Goal: Register for event/course

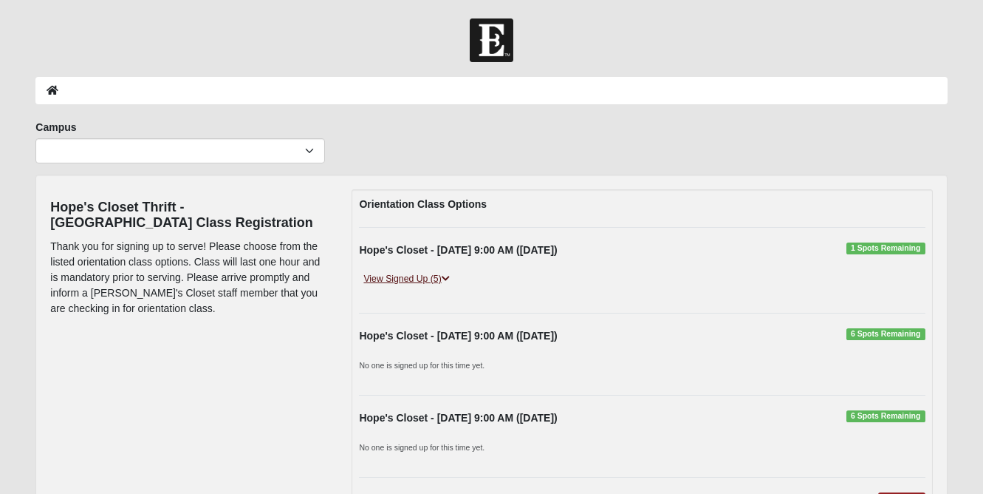
click at [440, 274] on link "View Signed Up (5)" at bounding box center [406, 279] width 95 height 16
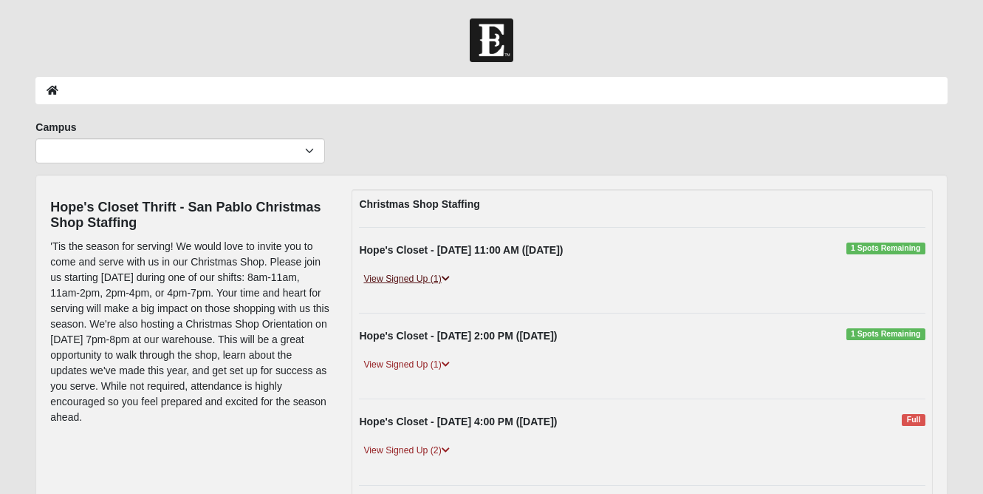
click at [397, 276] on link "View Signed Up (1)" at bounding box center [406, 279] width 95 height 16
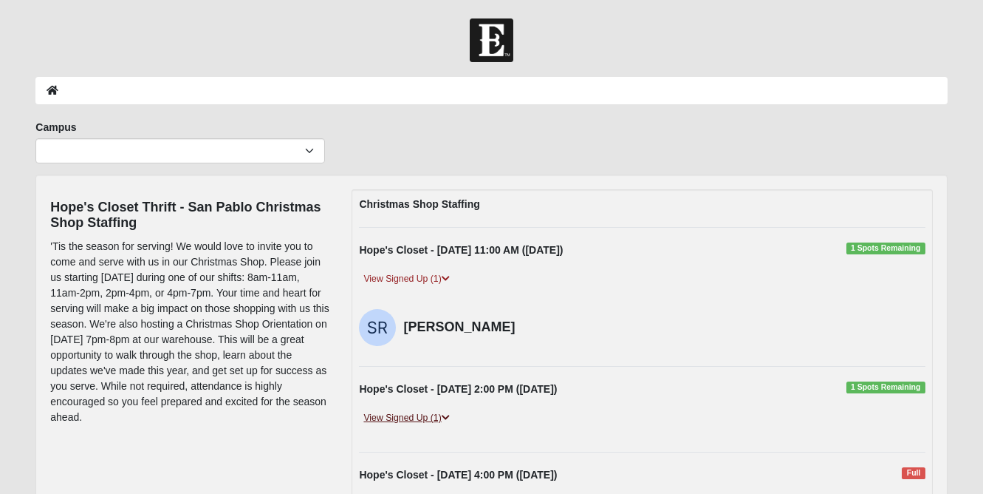
click at [408, 417] on link "View Signed Up (1)" at bounding box center [406, 418] width 95 height 16
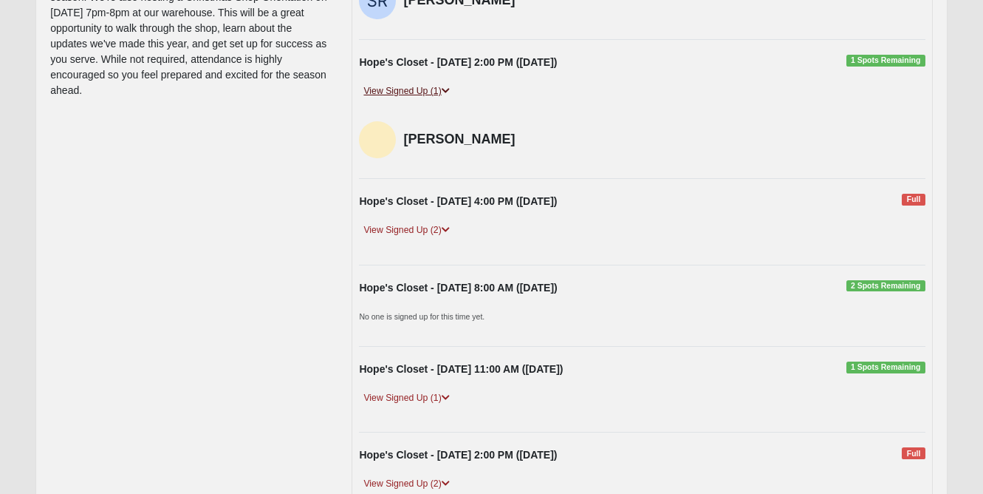
scroll to position [334, 0]
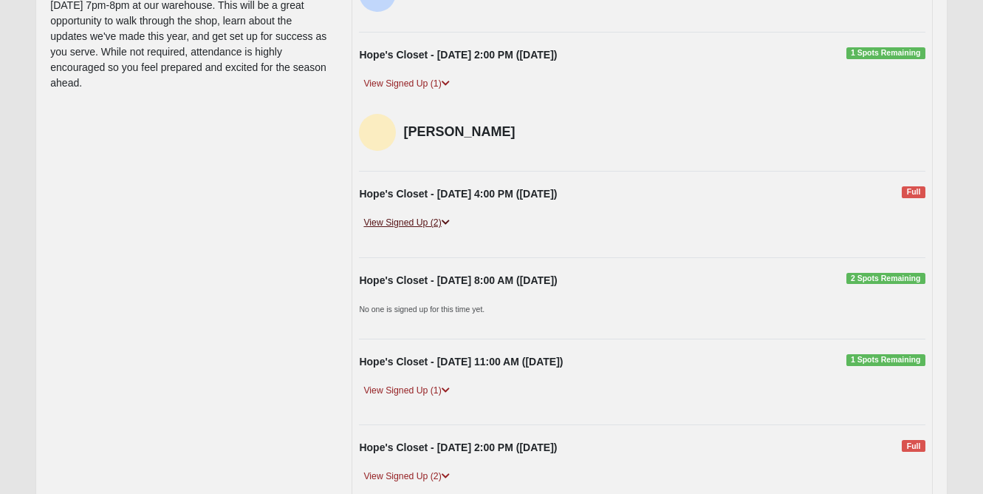
click at [412, 221] on link "View Signed Up (2)" at bounding box center [406, 223] width 95 height 16
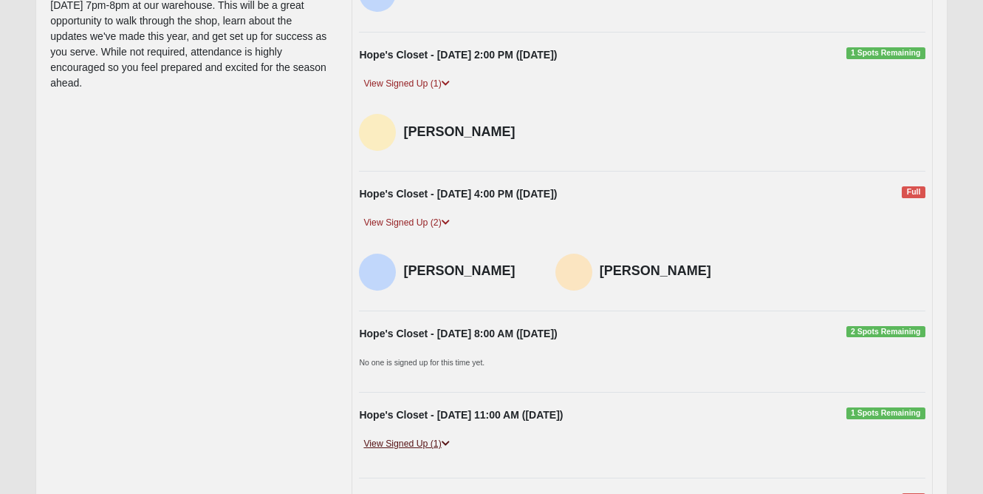
click at [424, 436] on link "View Signed Up (1)" at bounding box center [406, 444] width 95 height 16
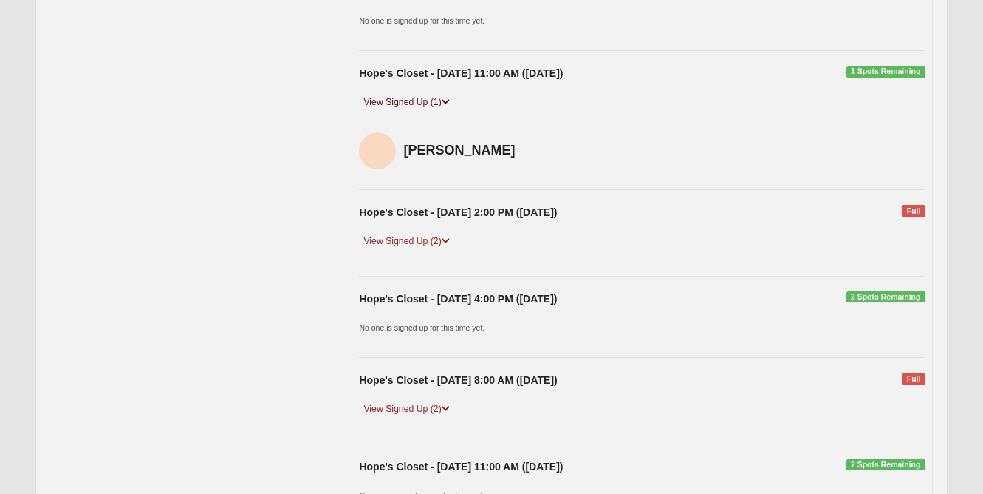
scroll to position [677, 0]
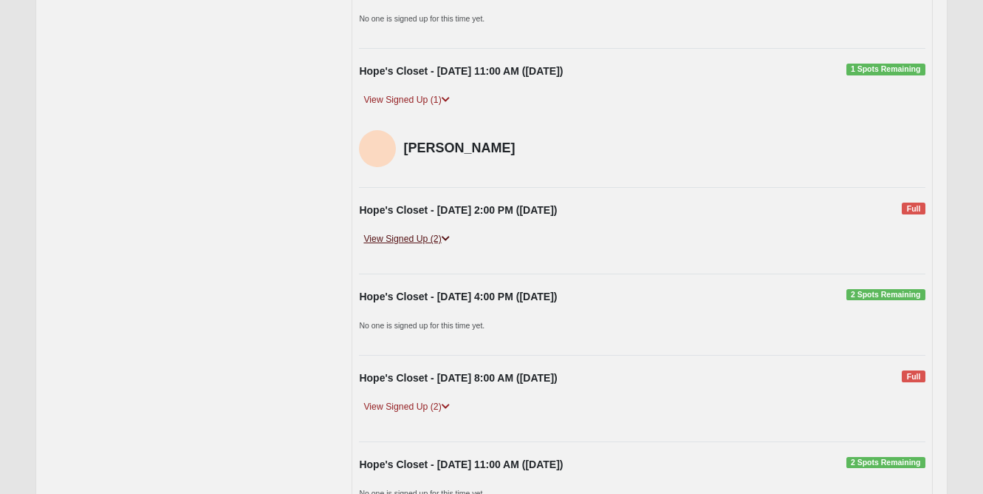
click at [417, 234] on link "View Signed Up (2)" at bounding box center [406, 239] width 95 height 16
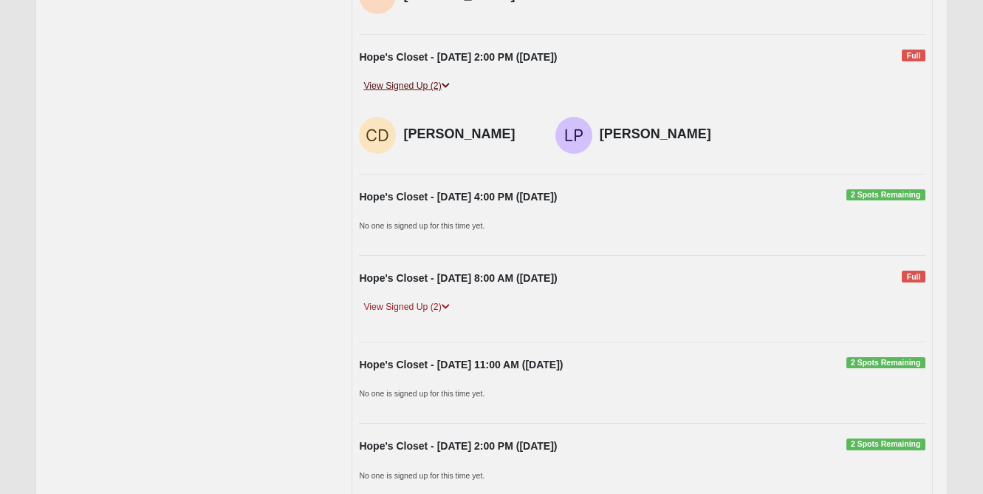
scroll to position [837, 0]
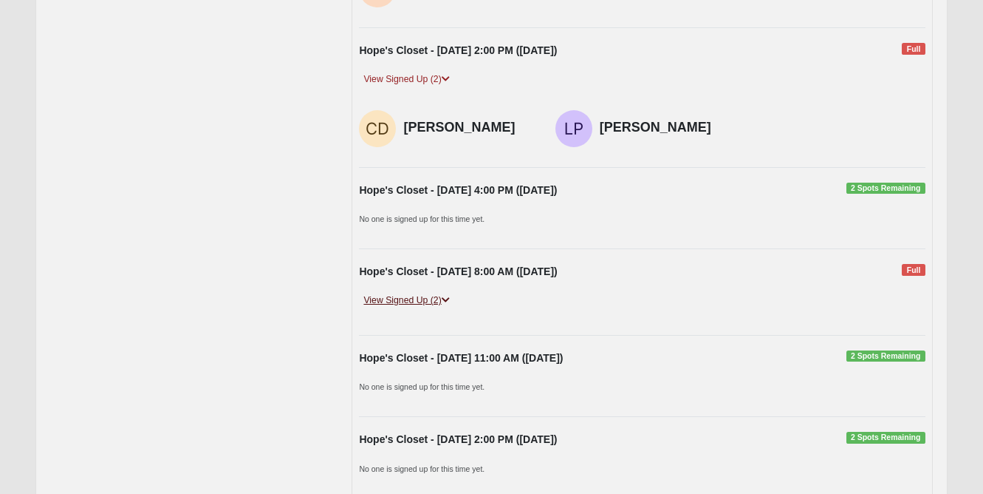
click at [426, 293] on link "View Signed Up (2)" at bounding box center [406, 301] width 95 height 16
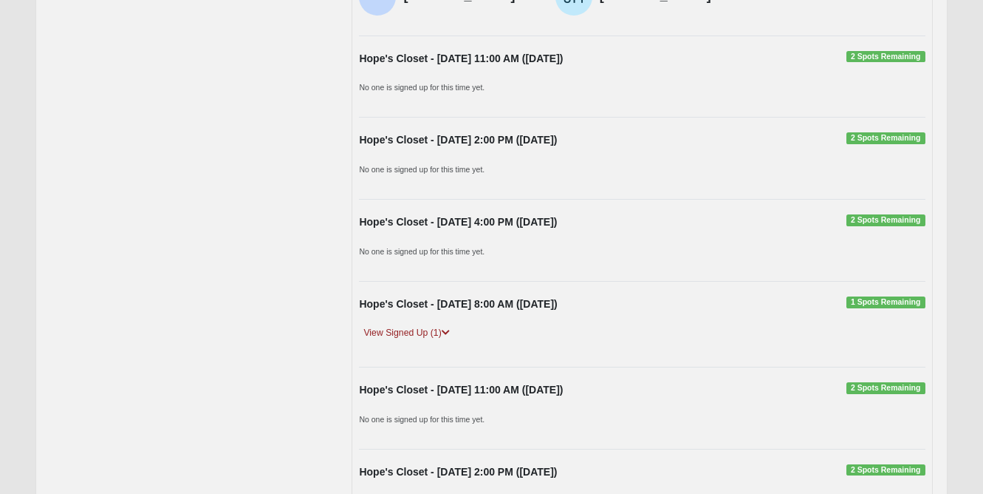
scroll to position [1192, 0]
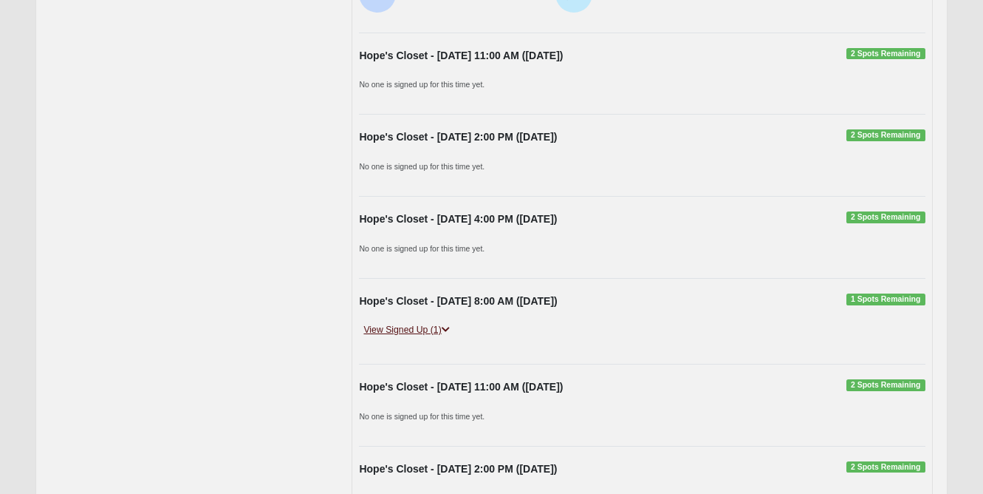
click at [423, 324] on link "View Signed Up (1)" at bounding box center [406, 330] width 95 height 16
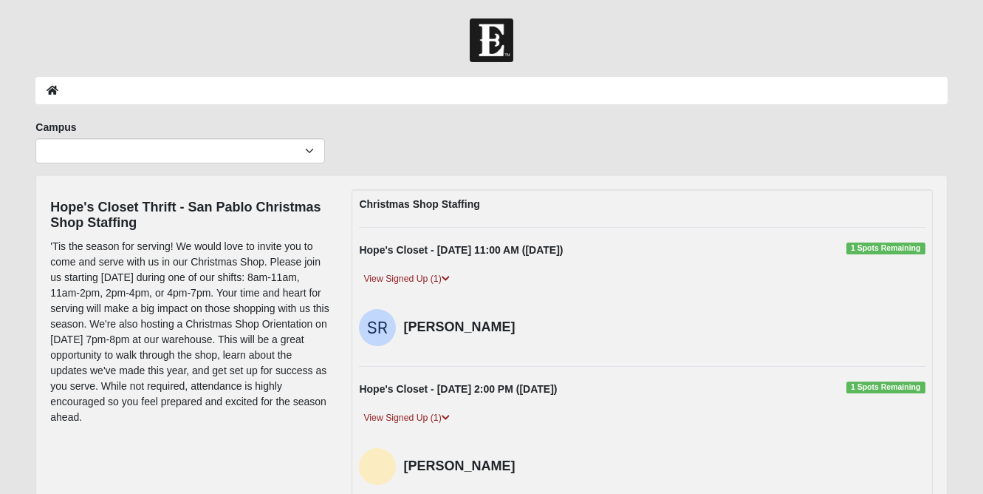
scroll to position [0, 0]
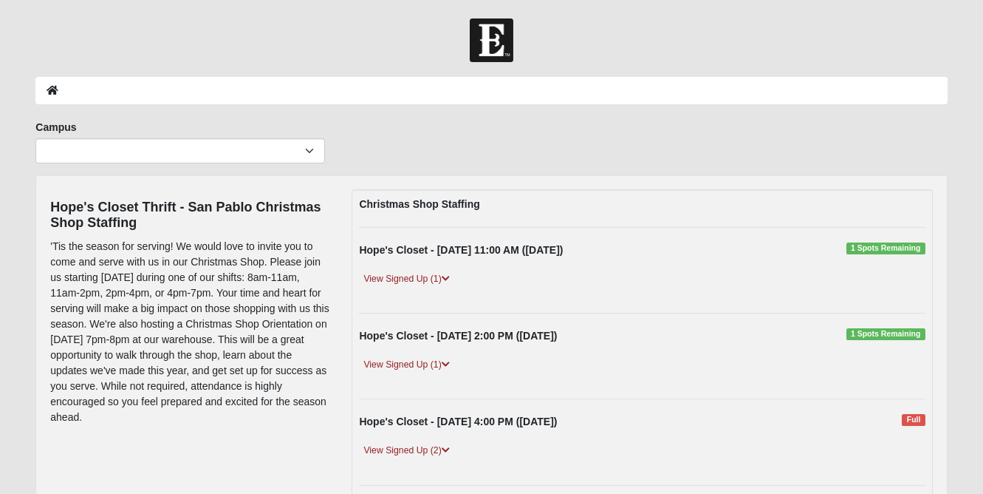
click at [434, 267] on div "Hope's Closet - 10/7/2025 11:00 AM (10/7/2025) 1 Spots Remaining View Signed Up…" at bounding box center [642, 269] width 588 height 55
click at [434, 276] on link "View Signed Up (1)" at bounding box center [406, 279] width 95 height 16
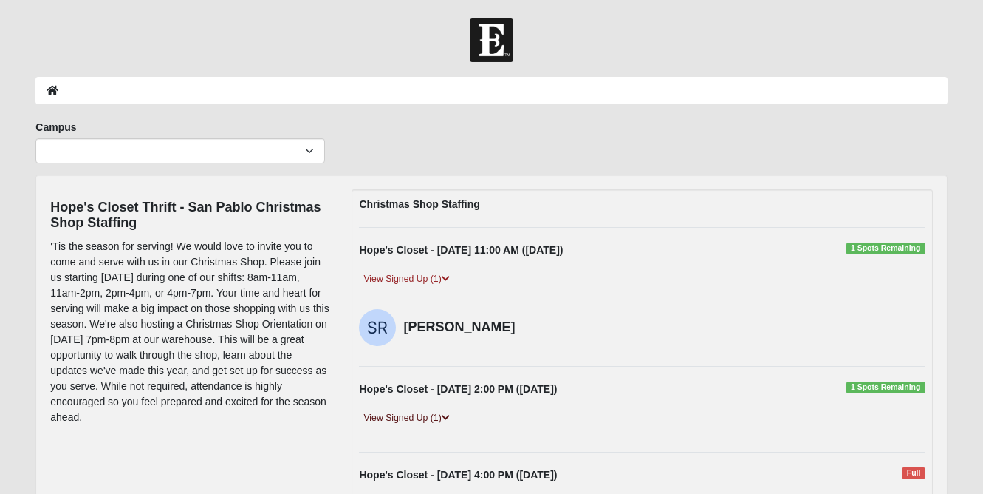
click at [421, 423] on link "View Signed Up (1)" at bounding box center [406, 418] width 95 height 16
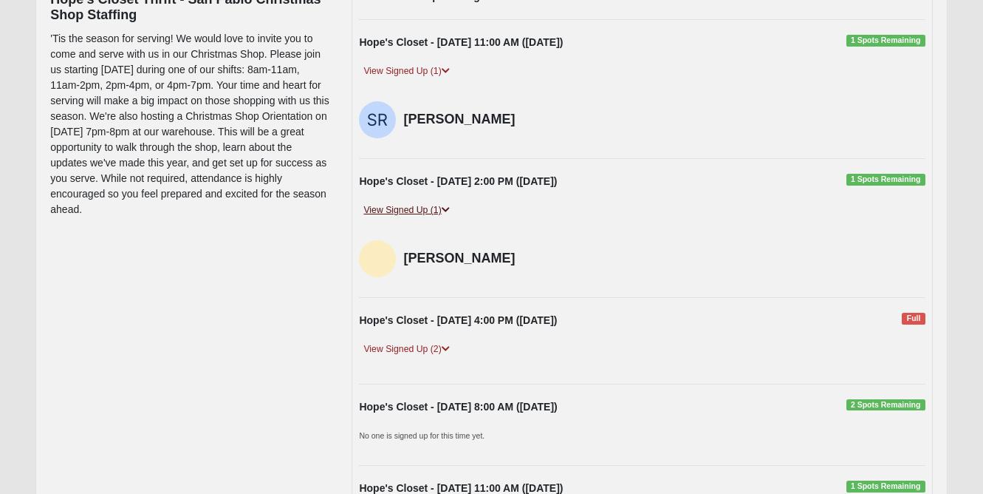
scroll to position [211, 0]
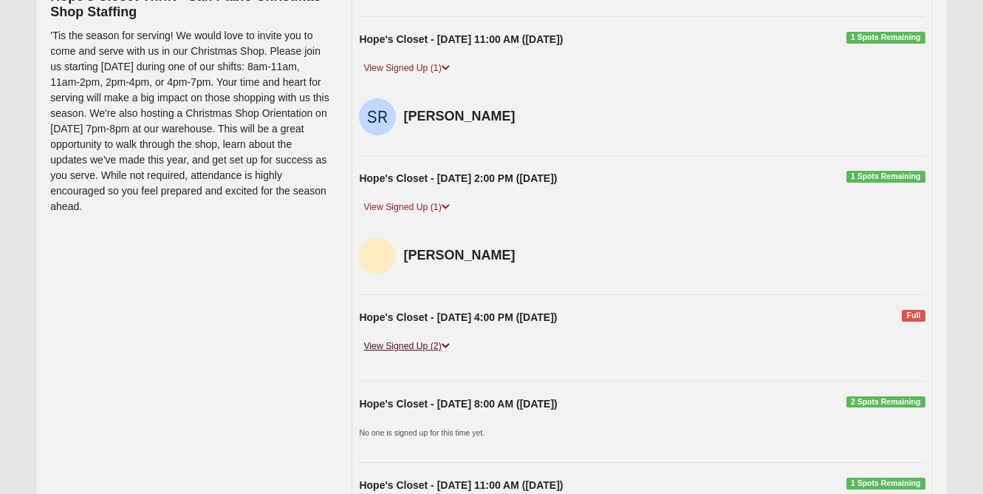
click at [428, 338] on link "View Signed Up (2)" at bounding box center [406, 346] width 95 height 16
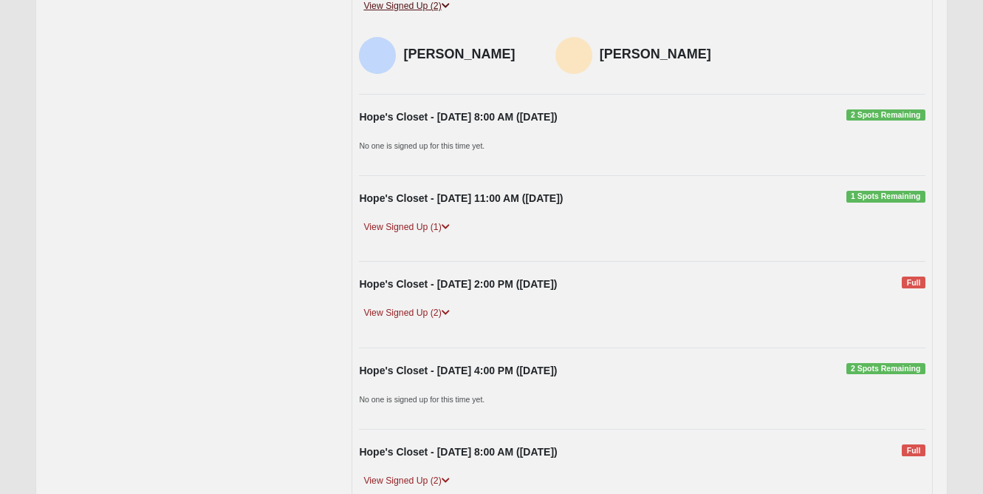
scroll to position [581, 0]
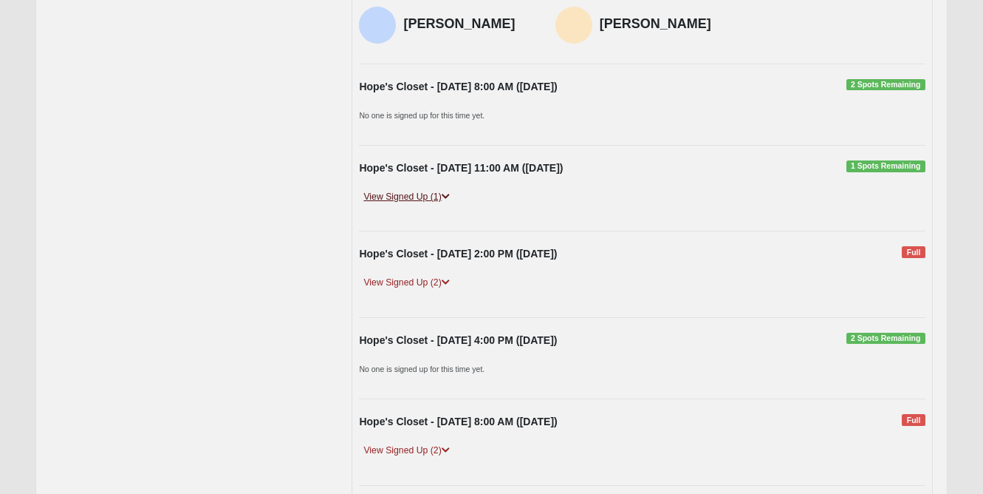
click at [436, 193] on link "View Signed Up (1)" at bounding box center [406, 197] width 95 height 16
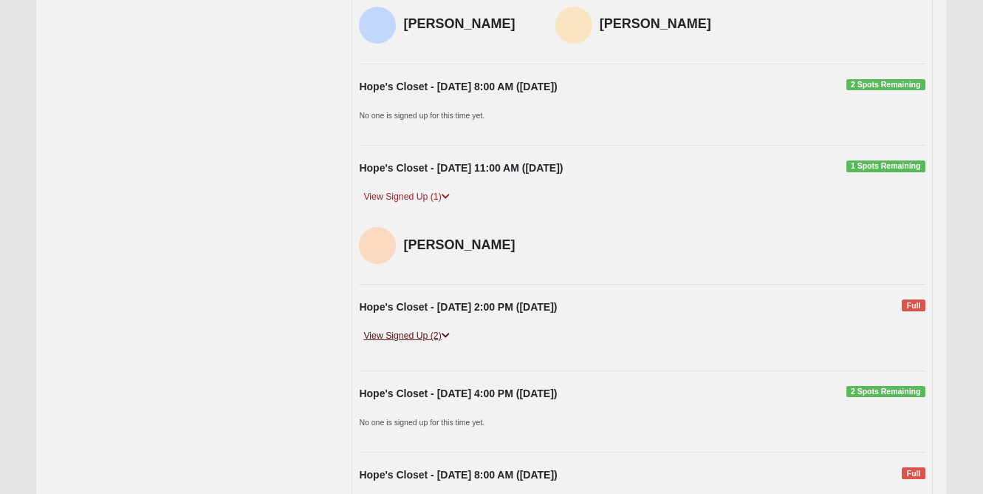
click at [429, 329] on link "View Signed Up (2)" at bounding box center [406, 336] width 95 height 16
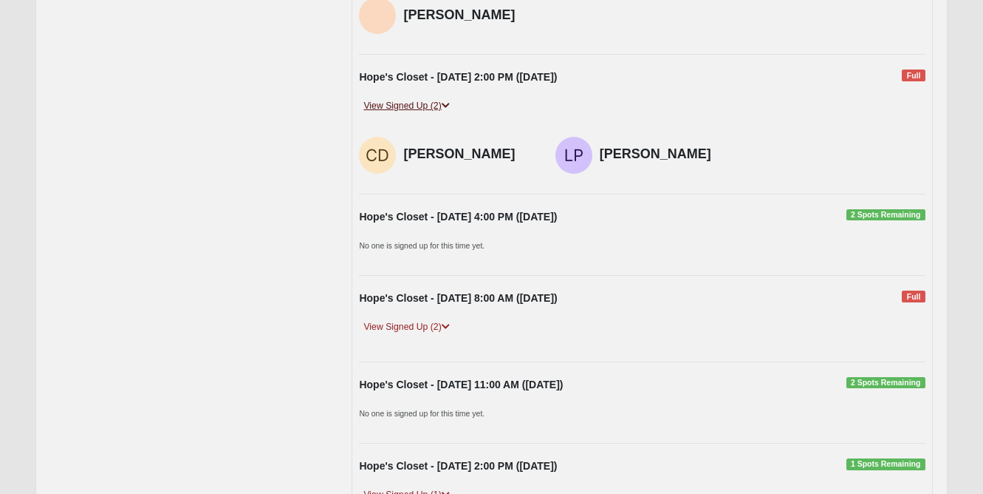
scroll to position [822, 0]
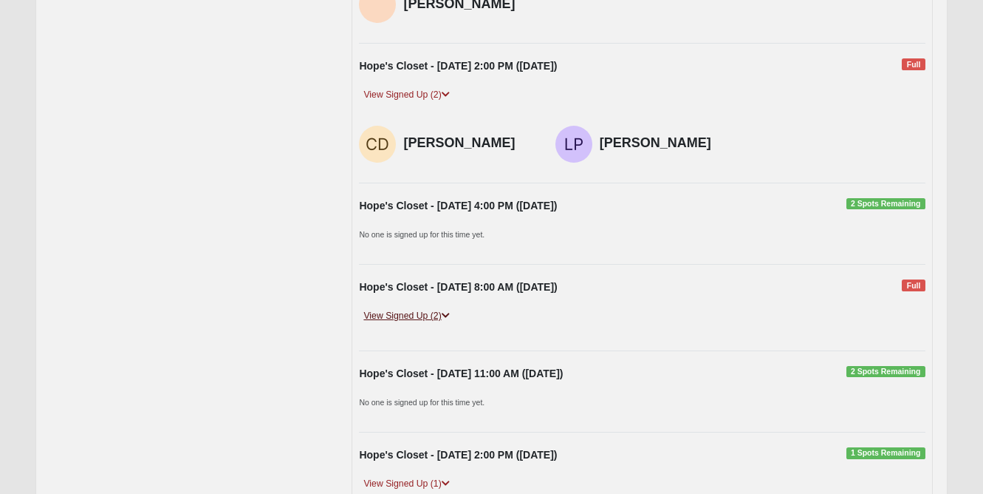
click at [428, 309] on link "View Signed Up (2)" at bounding box center [406, 316] width 95 height 16
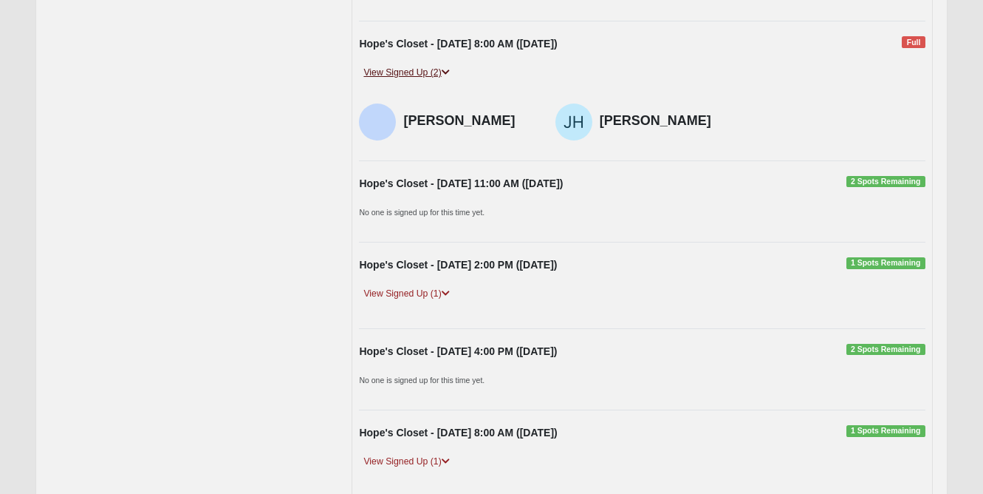
scroll to position [1066, 0]
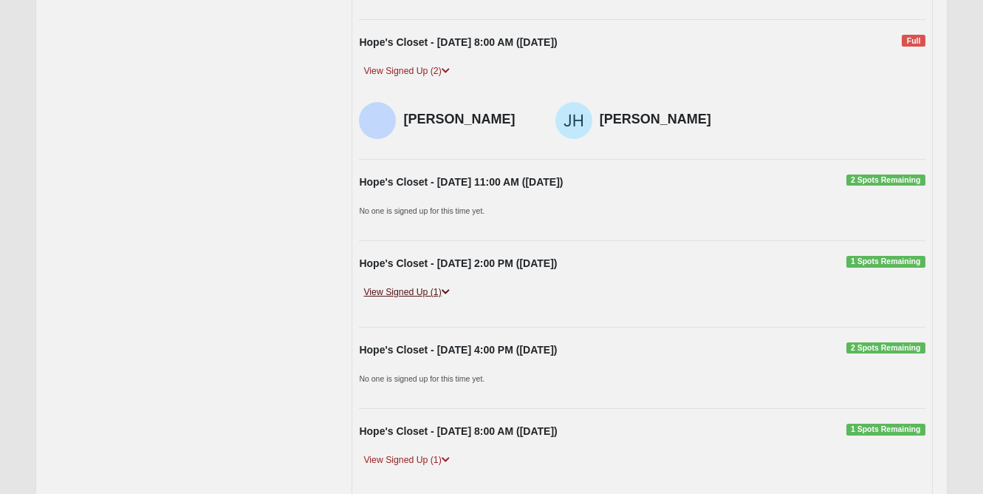
click at [422, 284] on link "View Signed Up (1)" at bounding box center [406, 292] width 95 height 16
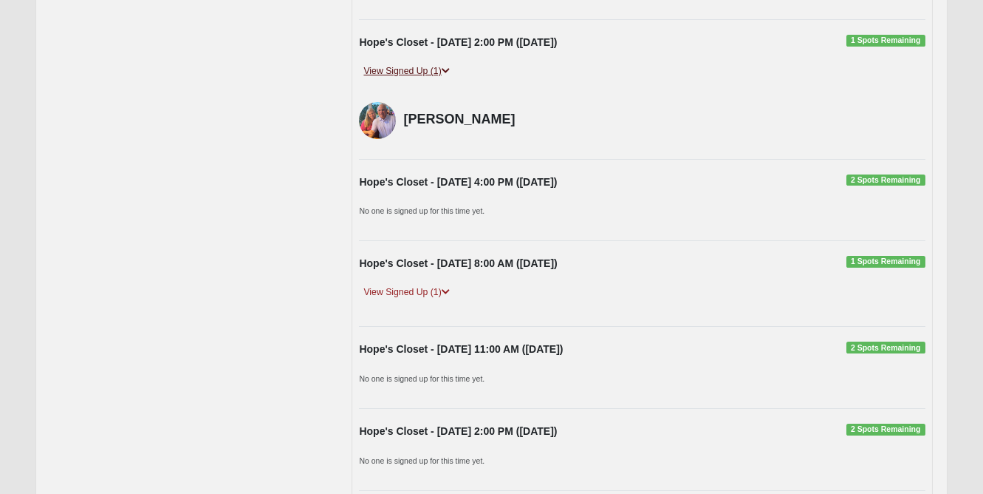
scroll to position [1288, 0]
click at [416, 284] on link "View Signed Up (1)" at bounding box center [406, 292] width 95 height 16
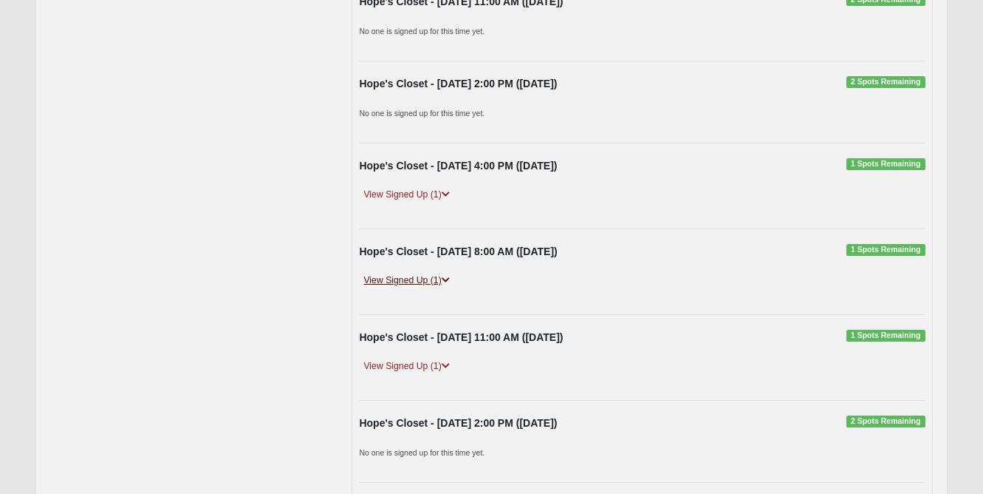
scroll to position [2345, 0]
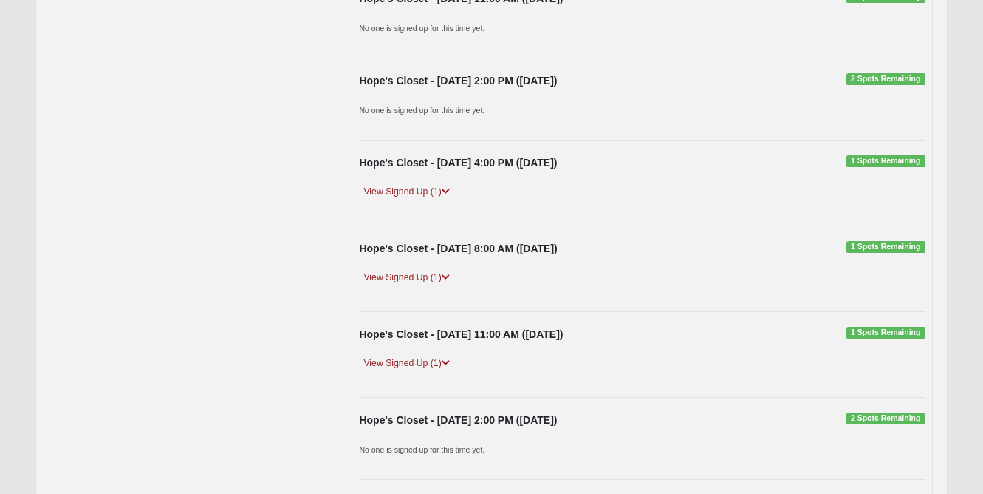
click at [416, 168] on div "Hope's Closet - 10/13/2025 4:00 PM (10/13/2025) 1 Spots Remaining View Signed U…" at bounding box center [642, 182] width 588 height 55
click at [417, 184] on link "View Signed Up (1)" at bounding box center [406, 192] width 95 height 16
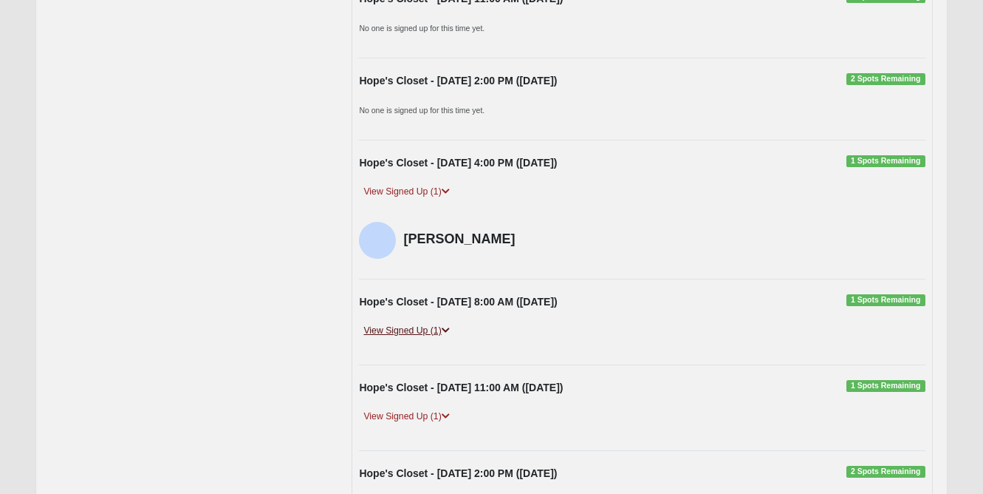
click at [417, 323] on link "View Signed Up (1)" at bounding box center [406, 331] width 95 height 16
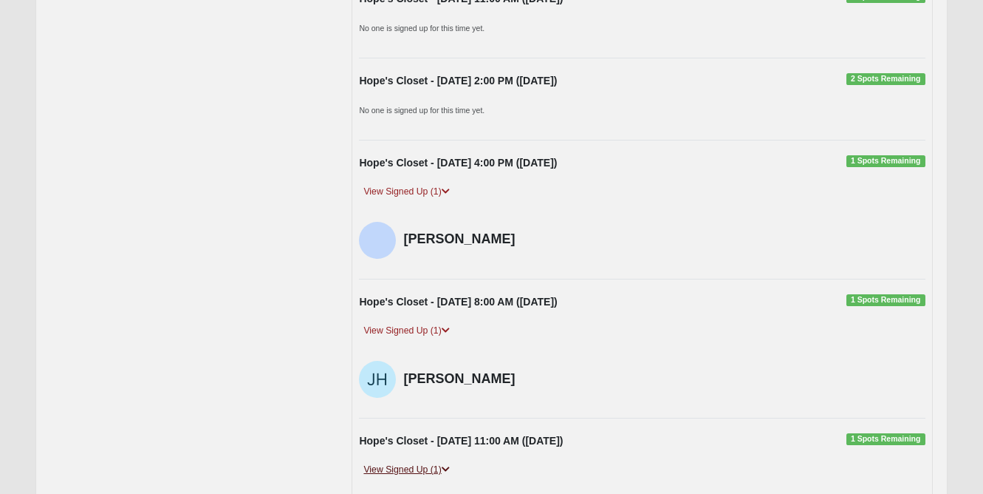
click at [413, 462] on link "View Signed Up (1)" at bounding box center [406, 470] width 95 height 16
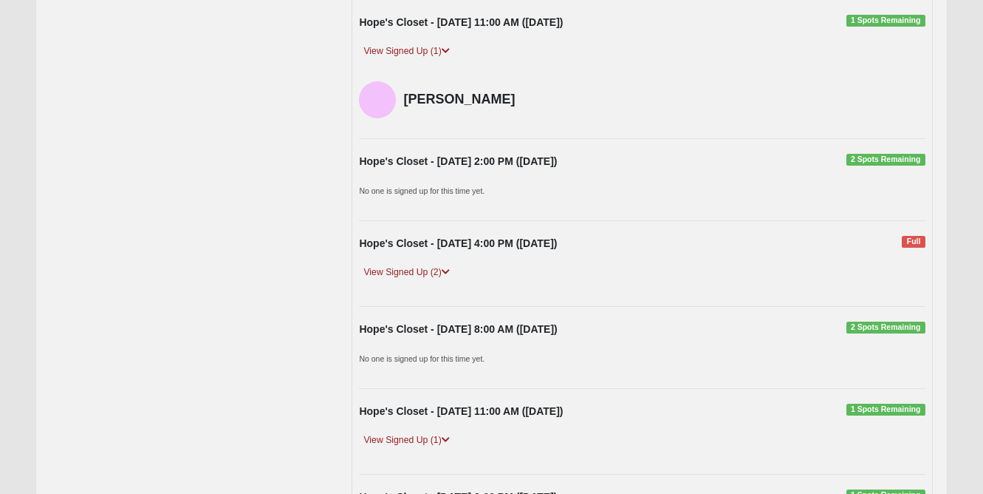
scroll to position [2784, 0]
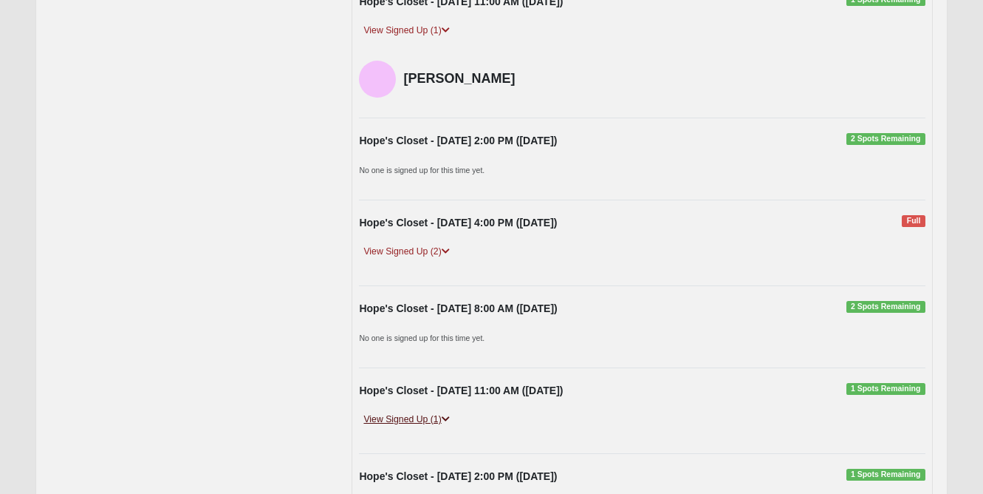
click at [424, 412] on link "View Signed Up (1)" at bounding box center [406, 420] width 95 height 16
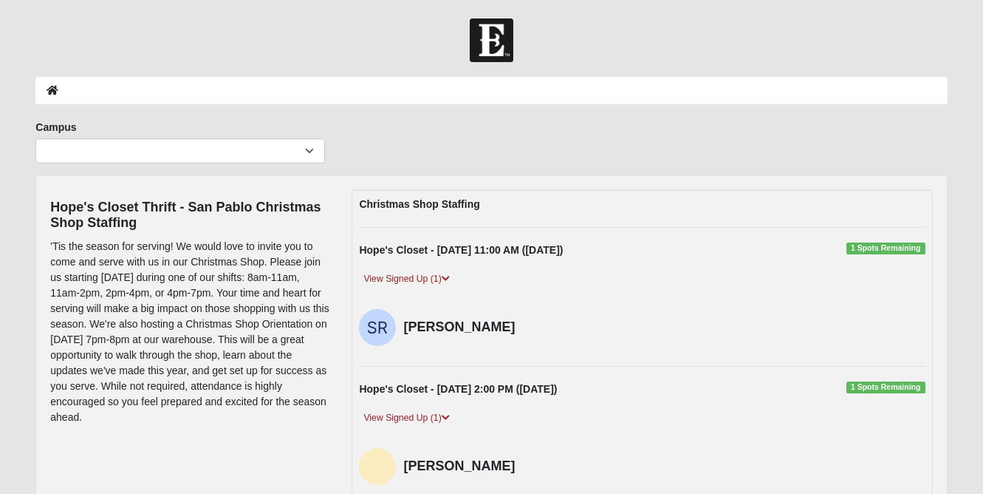
scroll to position [0, 0]
